Goal: Task Accomplishment & Management: Manage account settings

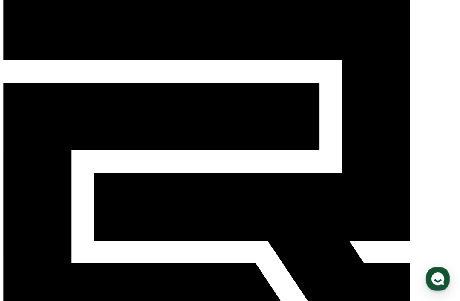
scroll to position [9, 0]
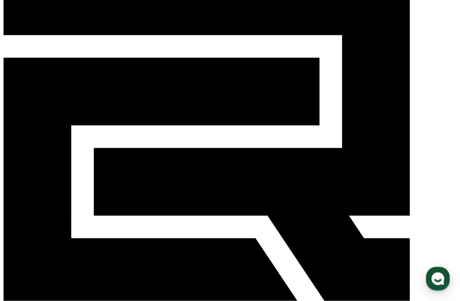
scroll to position [0, 0]
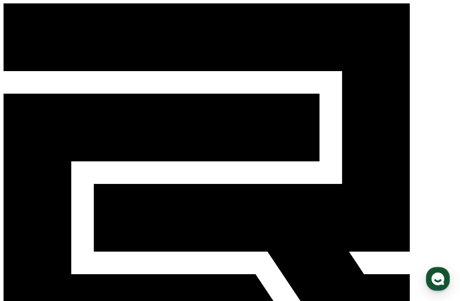
select select "**********"
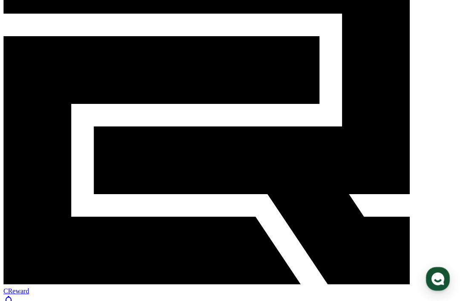
scroll to position [55, 0]
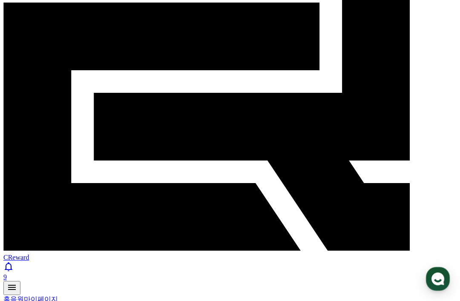
scroll to position [92, 0]
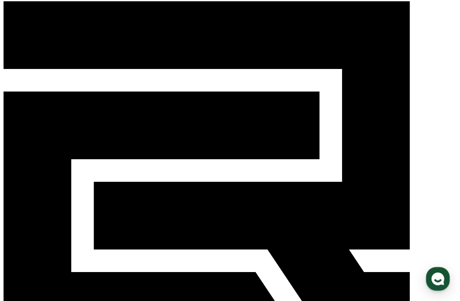
scroll to position [0, 0]
